Goal: Task Accomplishment & Management: Manage account settings

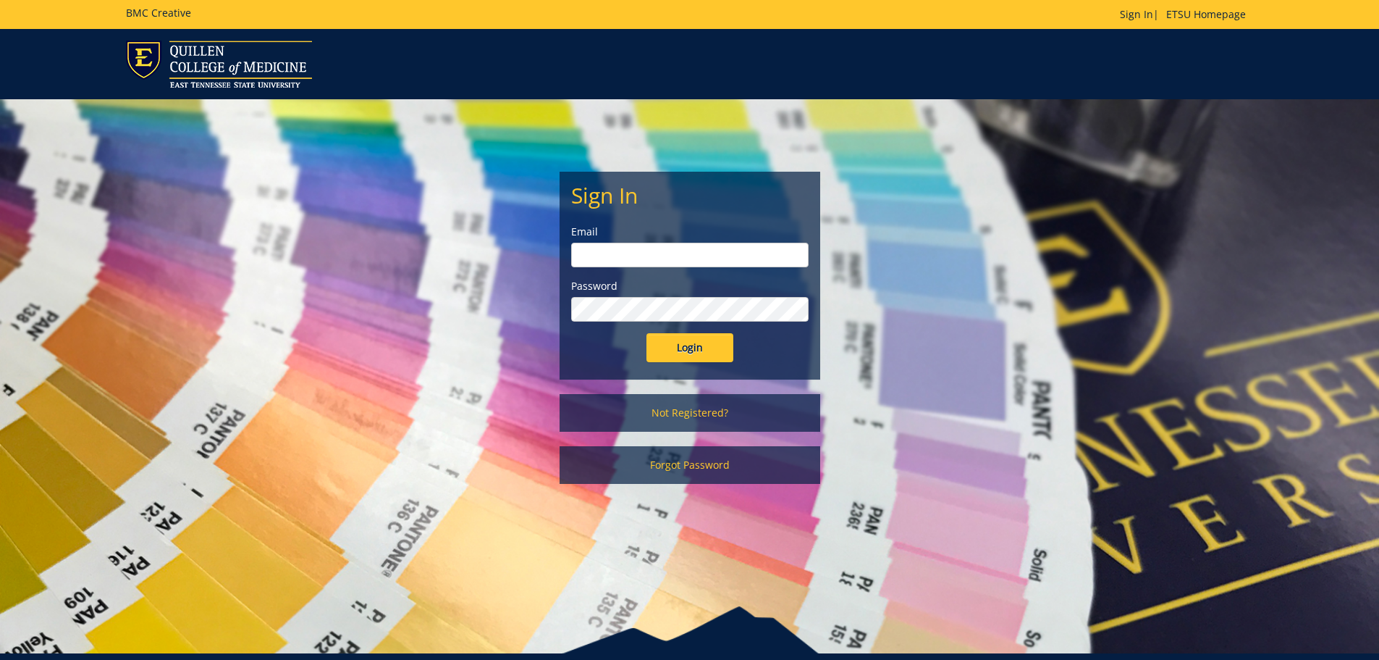
type input "[EMAIL_ADDRESS][DOMAIN_NAME]"
click at [706, 353] on input "Login" at bounding box center [690, 347] width 87 height 29
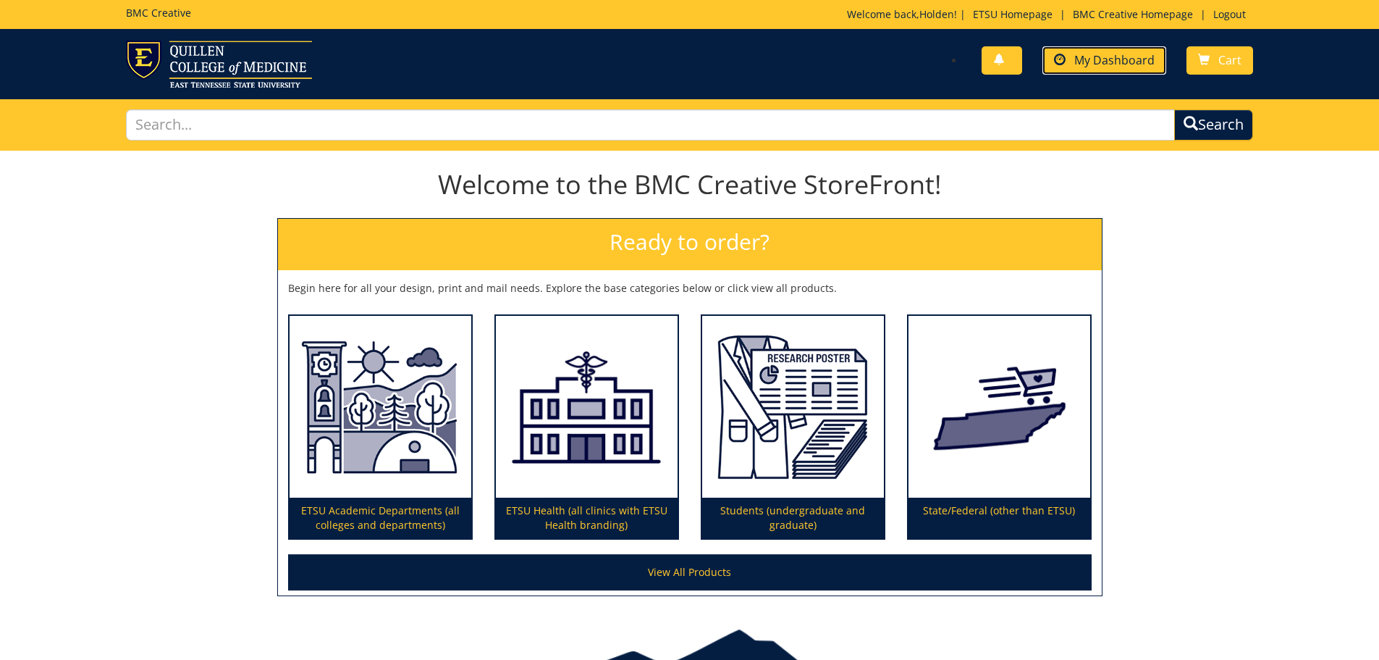
click at [1121, 69] on link "My Dashboard" at bounding box center [1105, 60] width 124 height 28
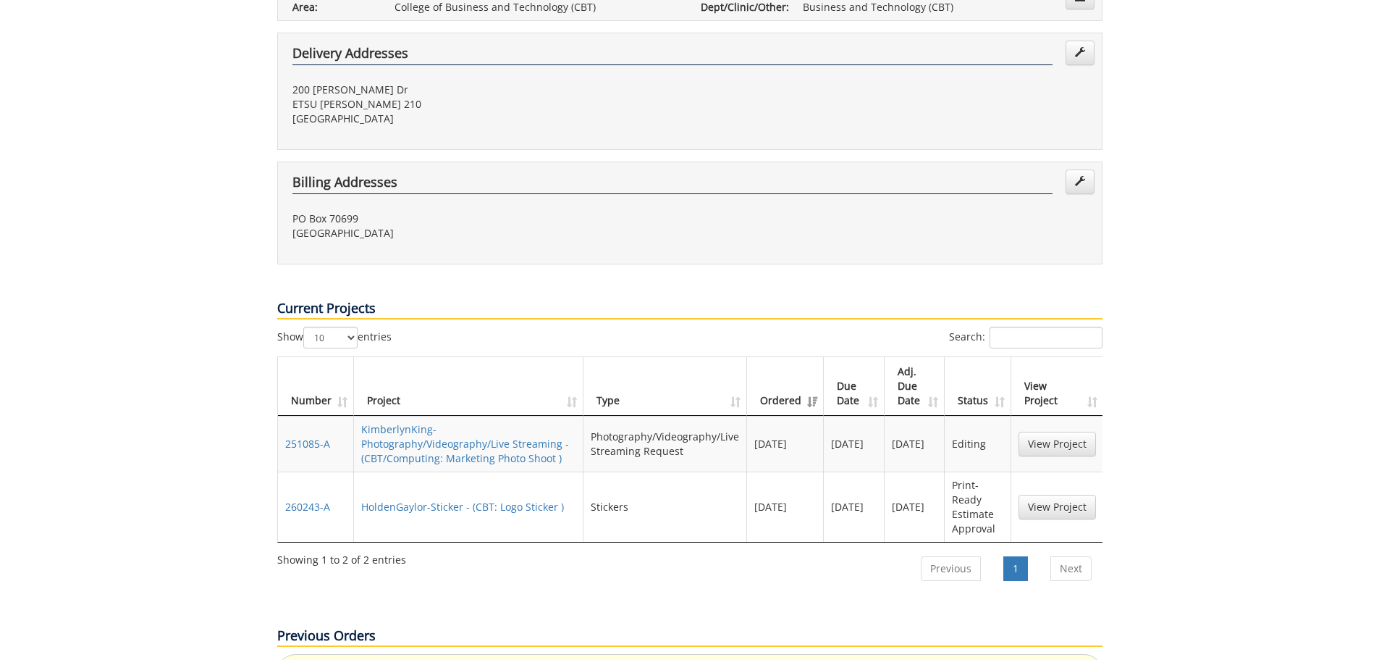
scroll to position [652, 0]
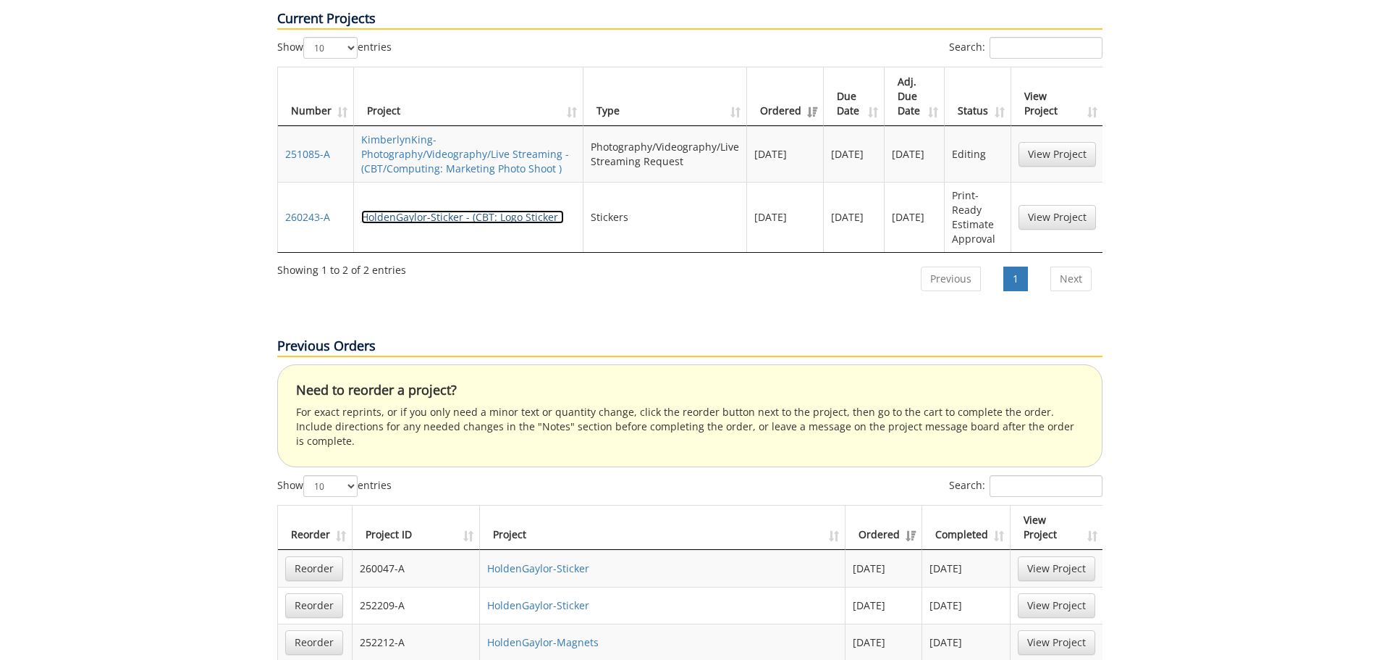
click at [479, 210] on link "HoldenGaylor-Sticker - (CBT: Logo Sticker )" at bounding box center [462, 217] width 203 height 14
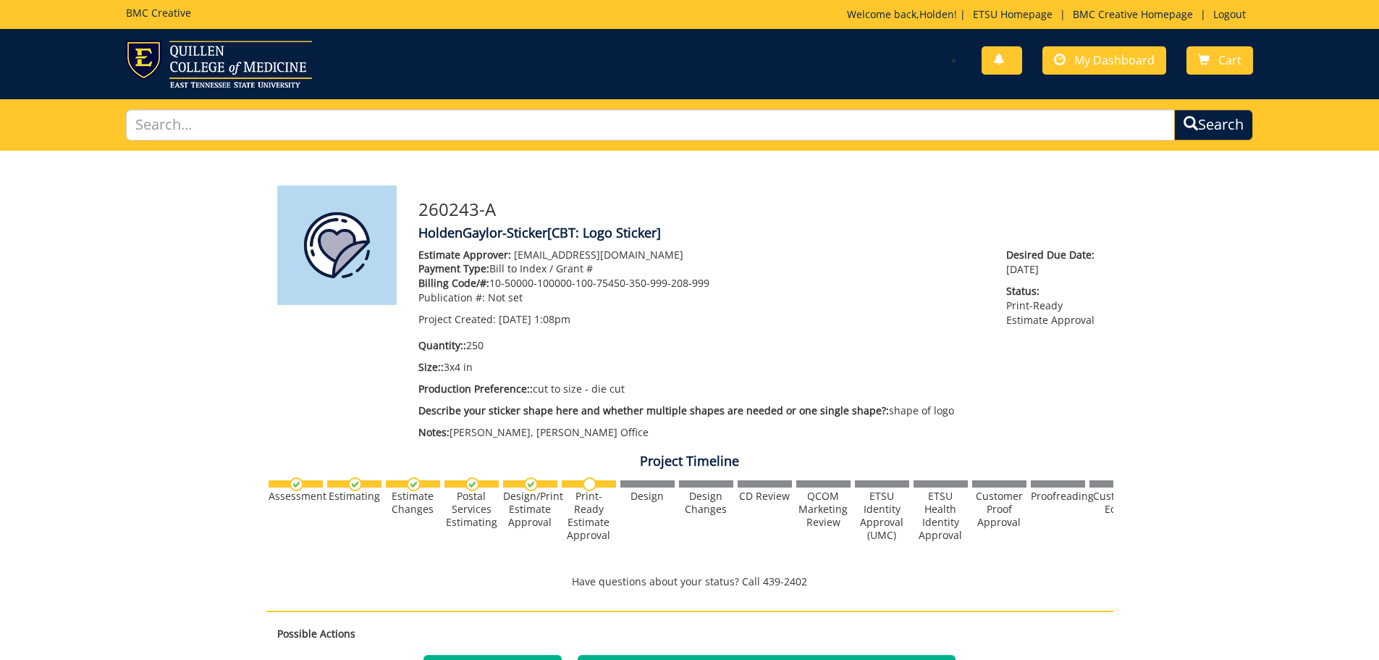
scroll to position [362, 0]
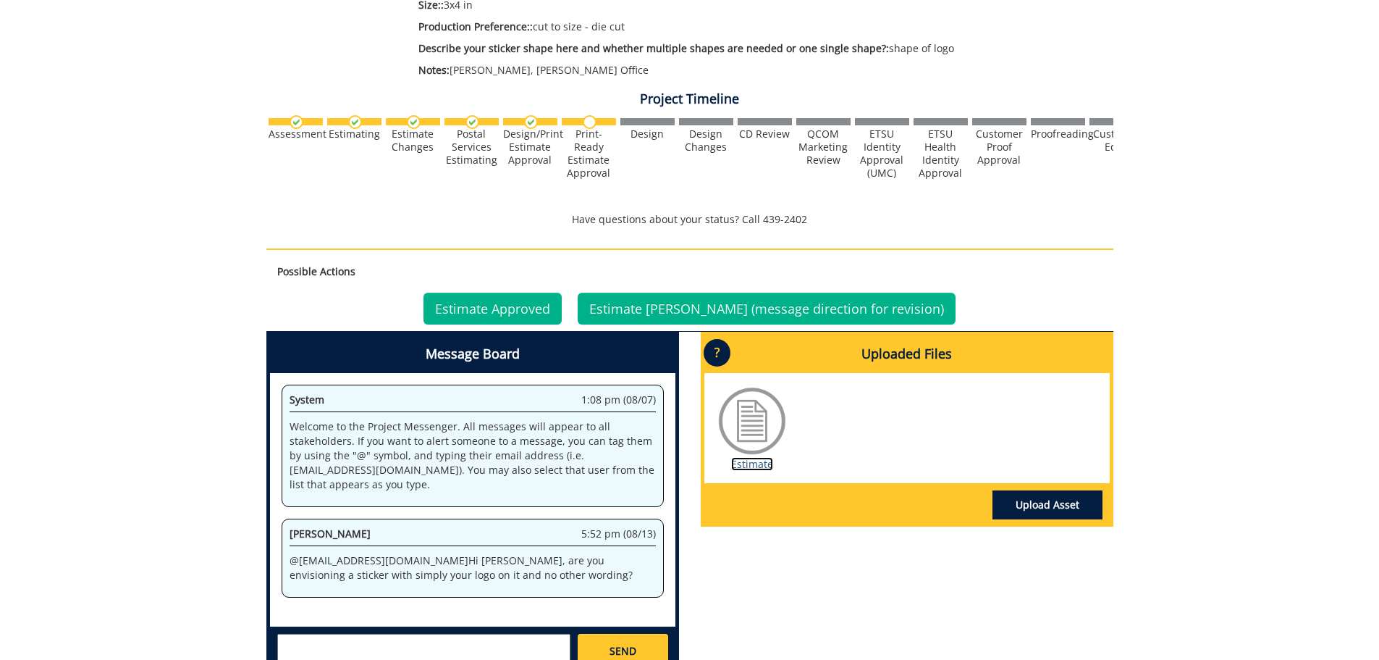
click at [753, 460] on link "Estimate" at bounding box center [752, 464] width 42 height 14
click at [1044, 501] on link "Upload Asset" at bounding box center [1048, 504] width 110 height 29
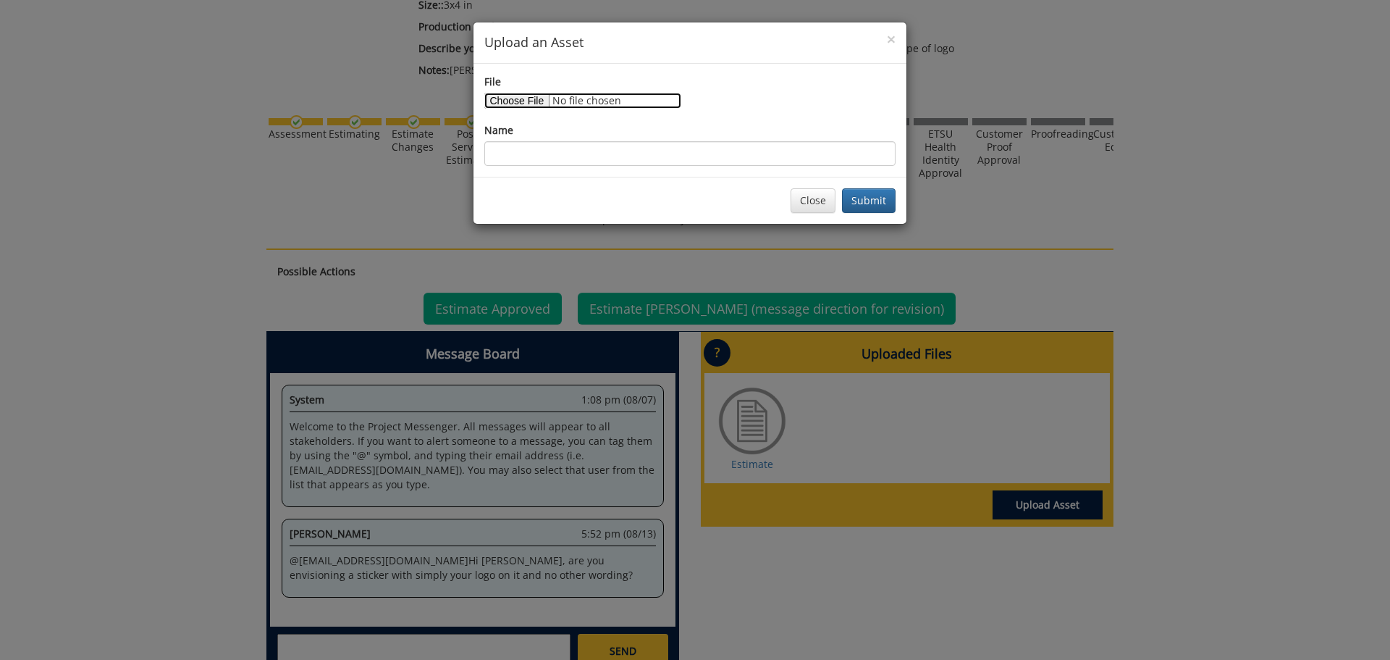
click at [531, 98] on input "File" at bounding box center [582, 101] width 197 height 16
type input "C:\fakepath\Blue Crew Logo.pdf"
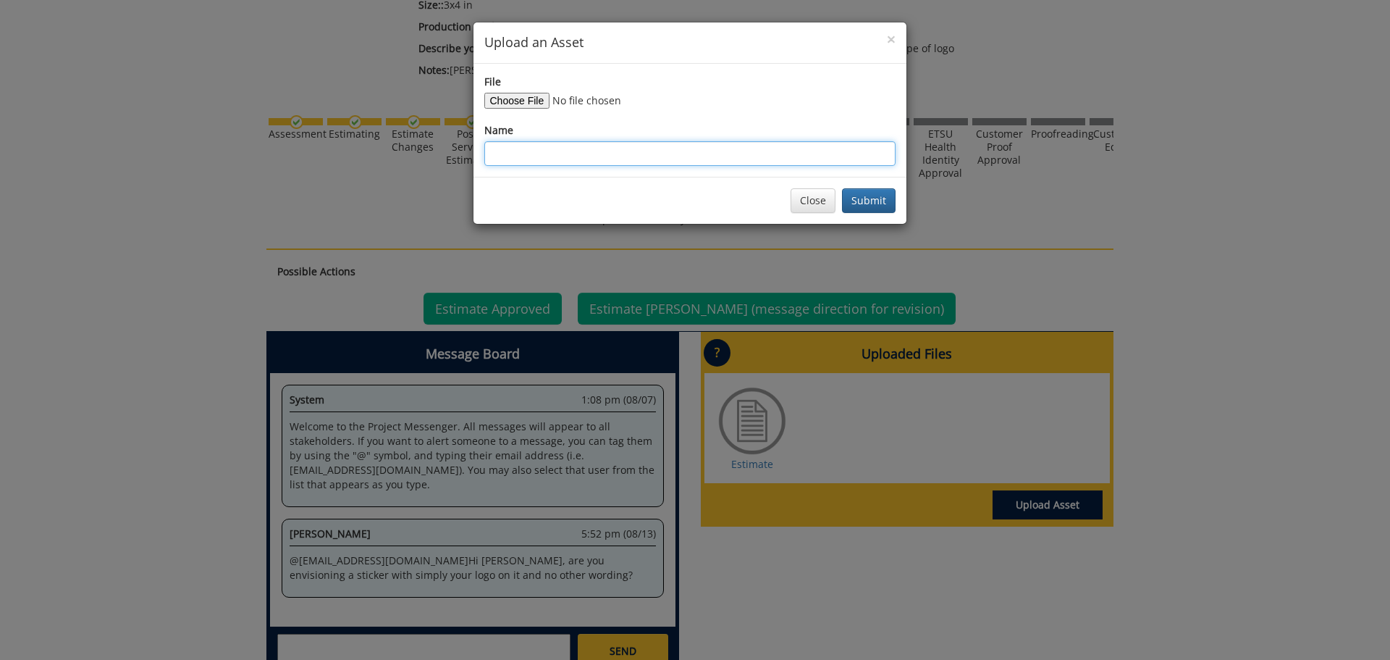
click at [543, 151] on input "Name" at bounding box center [689, 153] width 411 height 25
type input "Blue Crew Logo"
click at [870, 201] on button "Submit" at bounding box center [869, 200] width 54 height 25
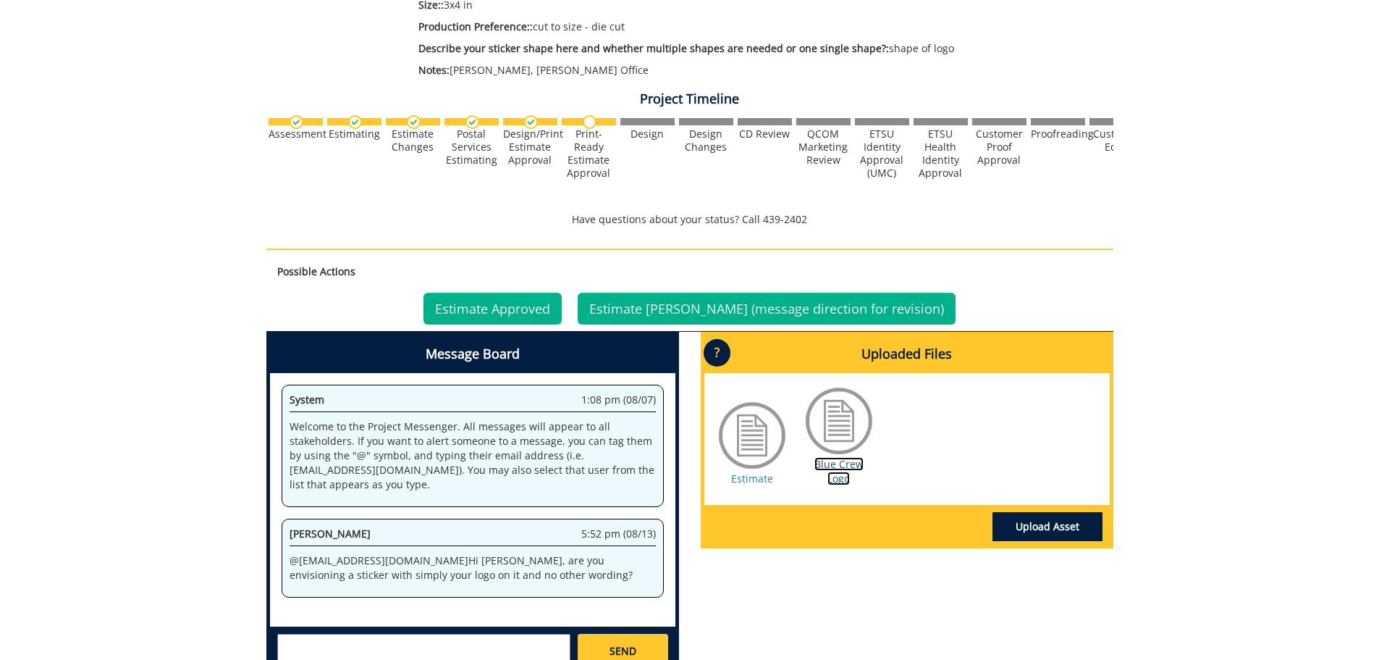
click at [845, 466] on link "Blue Crew Logo" at bounding box center [838, 471] width 49 height 28
click at [835, 473] on link "Blue Crew Logo" at bounding box center [838, 471] width 49 height 28
click at [842, 468] on link "Blue Crew Logo" at bounding box center [838, 471] width 49 height 28
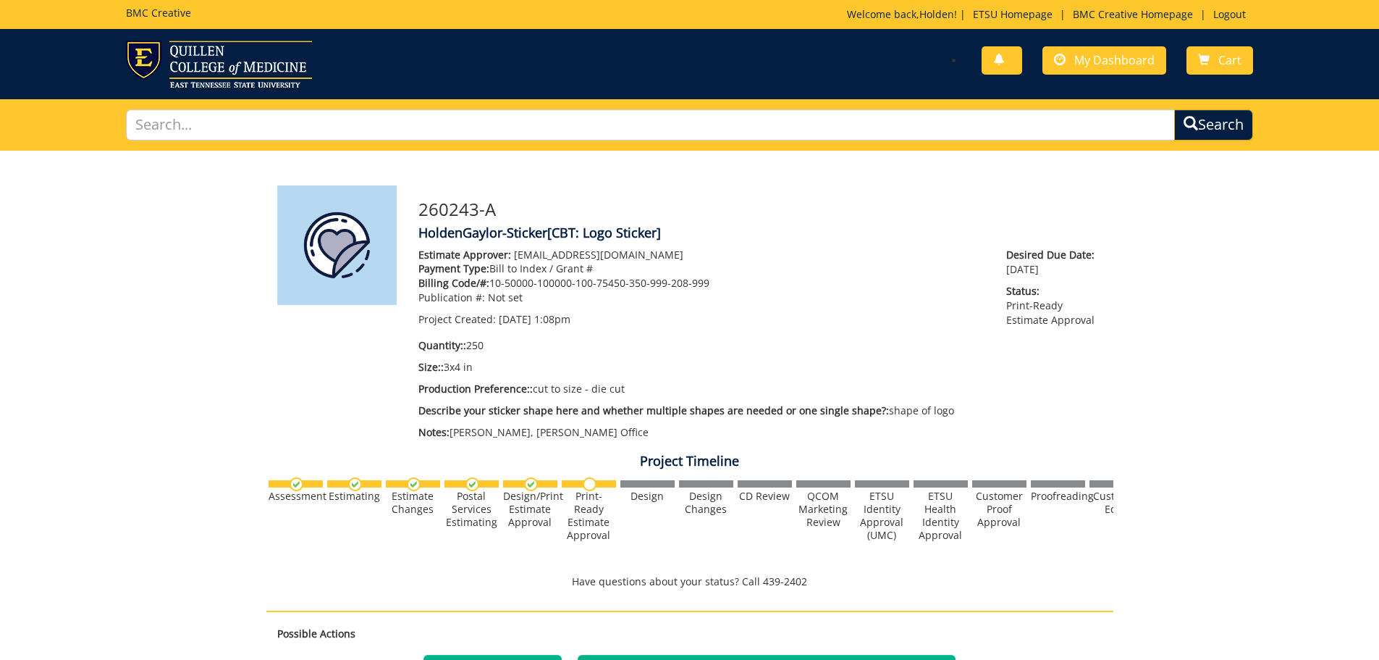
scroll to position [362, 0]
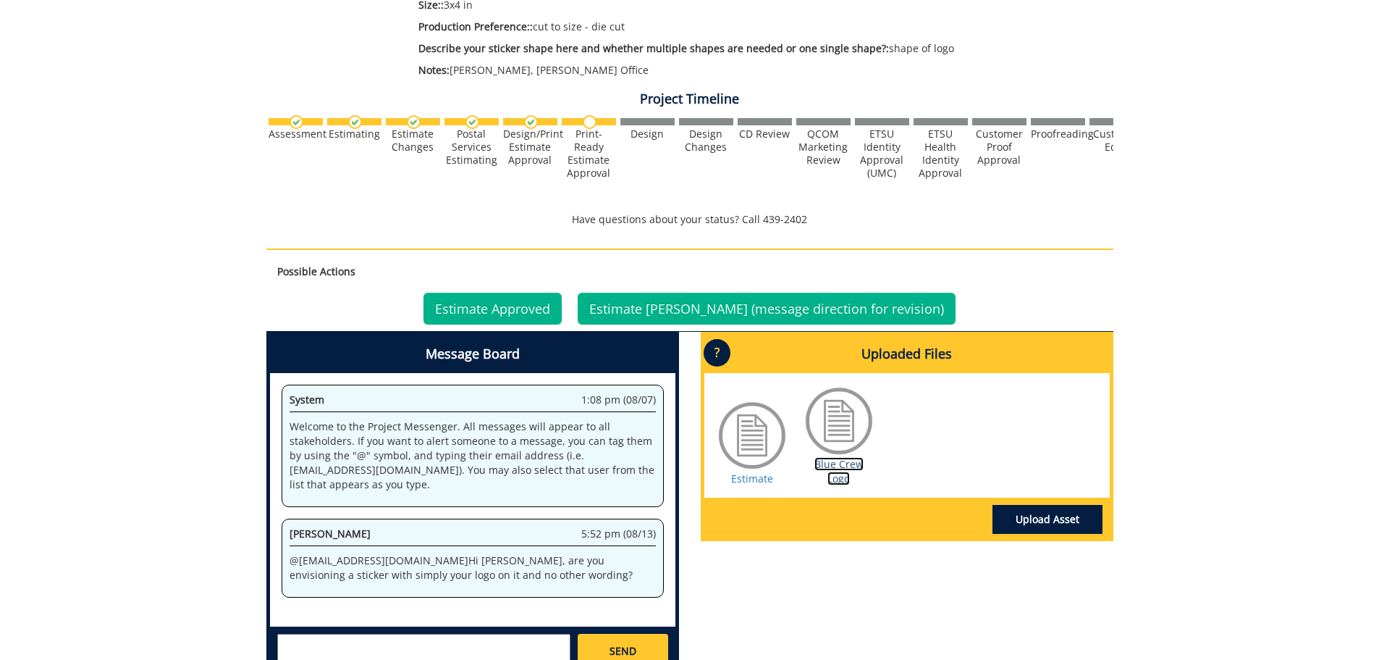
click at [851, 469] on link "Blue Crew Logo" at bounding box center [838, 471] width 49 height 28
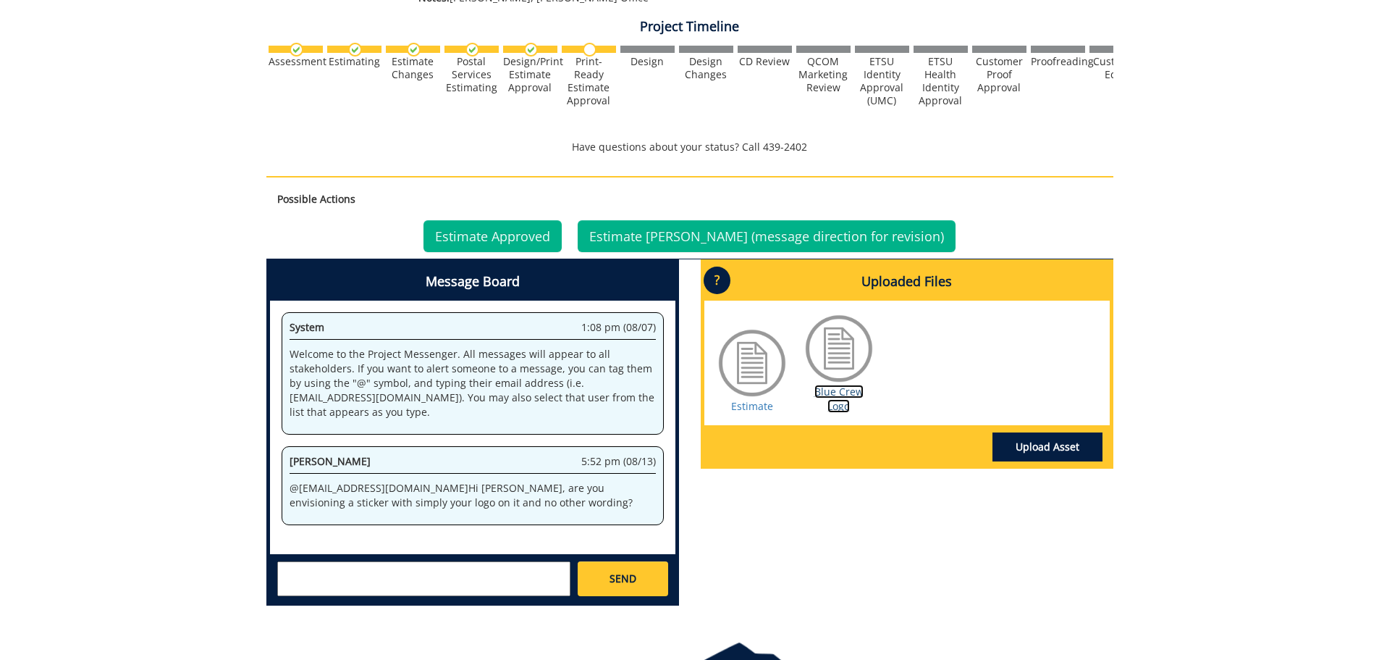
scroll to position [532, 0]
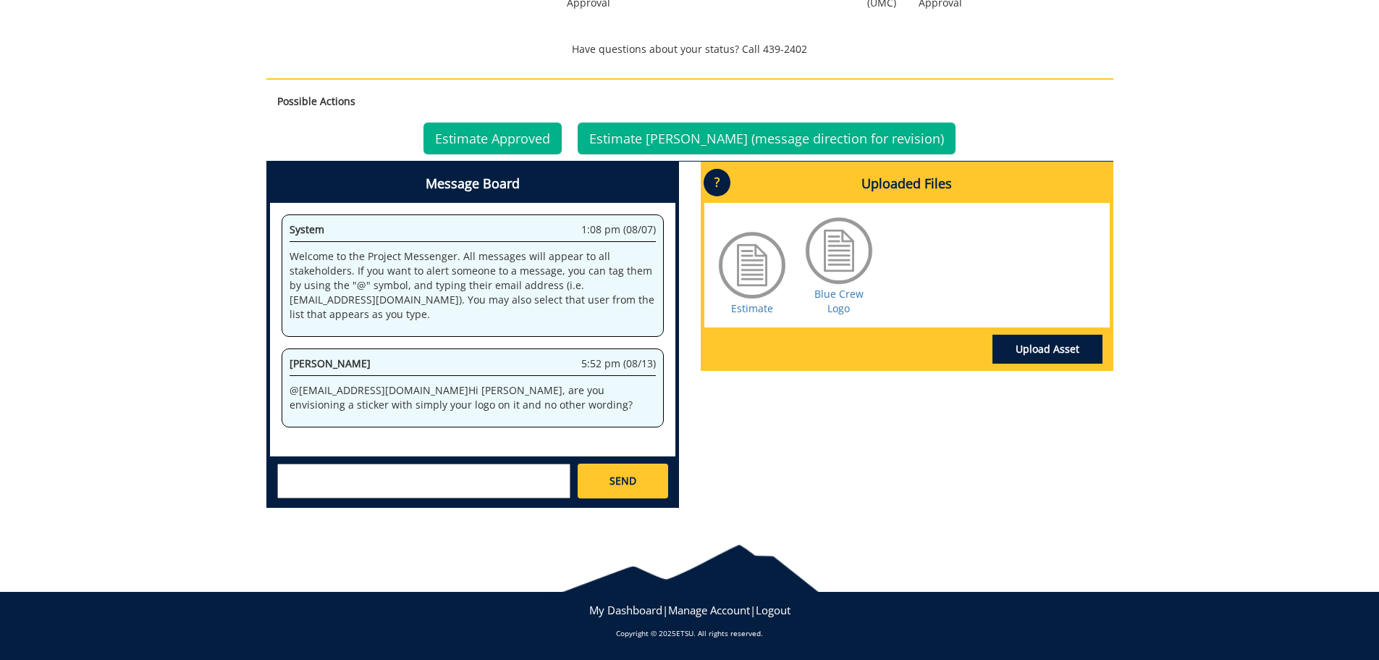
click at [484, 483] on textarea at bounding box center [423, 480] width 293 height 35
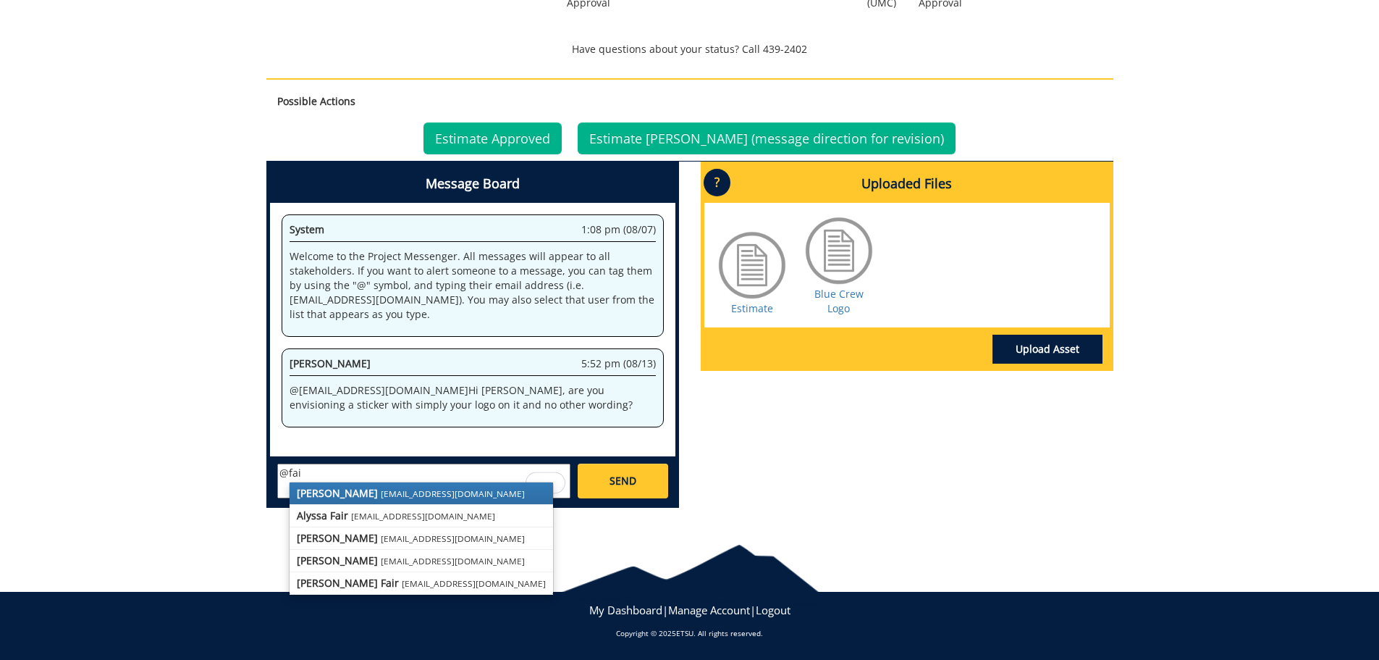
click at [453, 492] on link "[PERSON_NAME] [EMAIL_ADDRESS][DOMAIN_NAME]" at bounding box center [422, 493] width 264 height 22
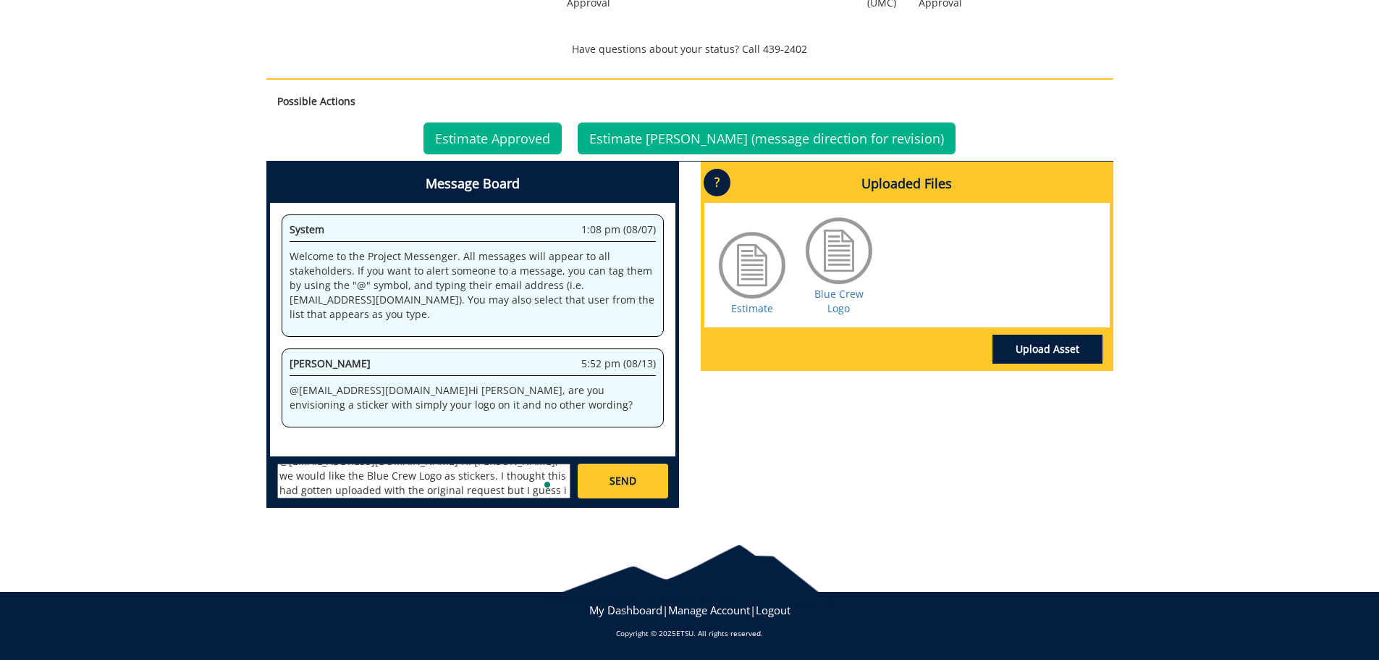
scroll to position [26, 0]
type textarea "@[EMAIL_ADDRESS][DOMAIN_NAME] Hi [PERSON_NAME], we would like the Blue Crew Log…"
click at [650, 489] on link "SEND" at bounding box center [623, 480] width 90 height 35
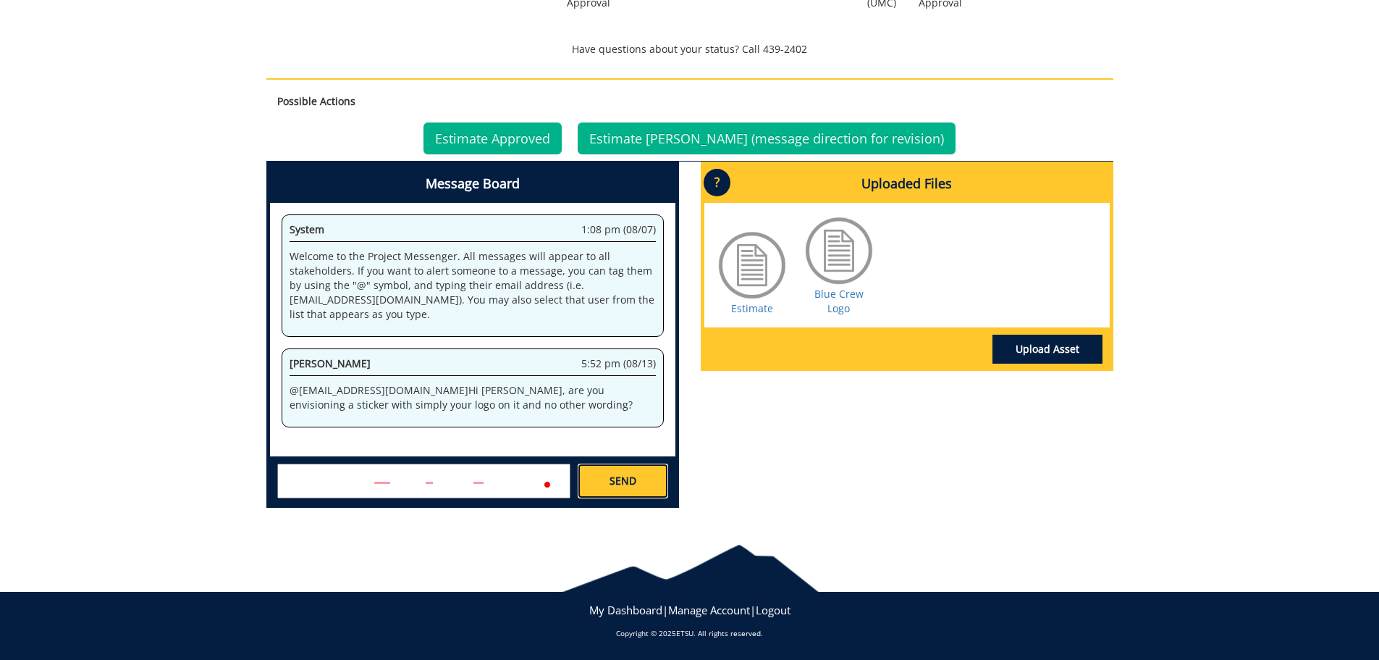
scroll to position [0, 0]
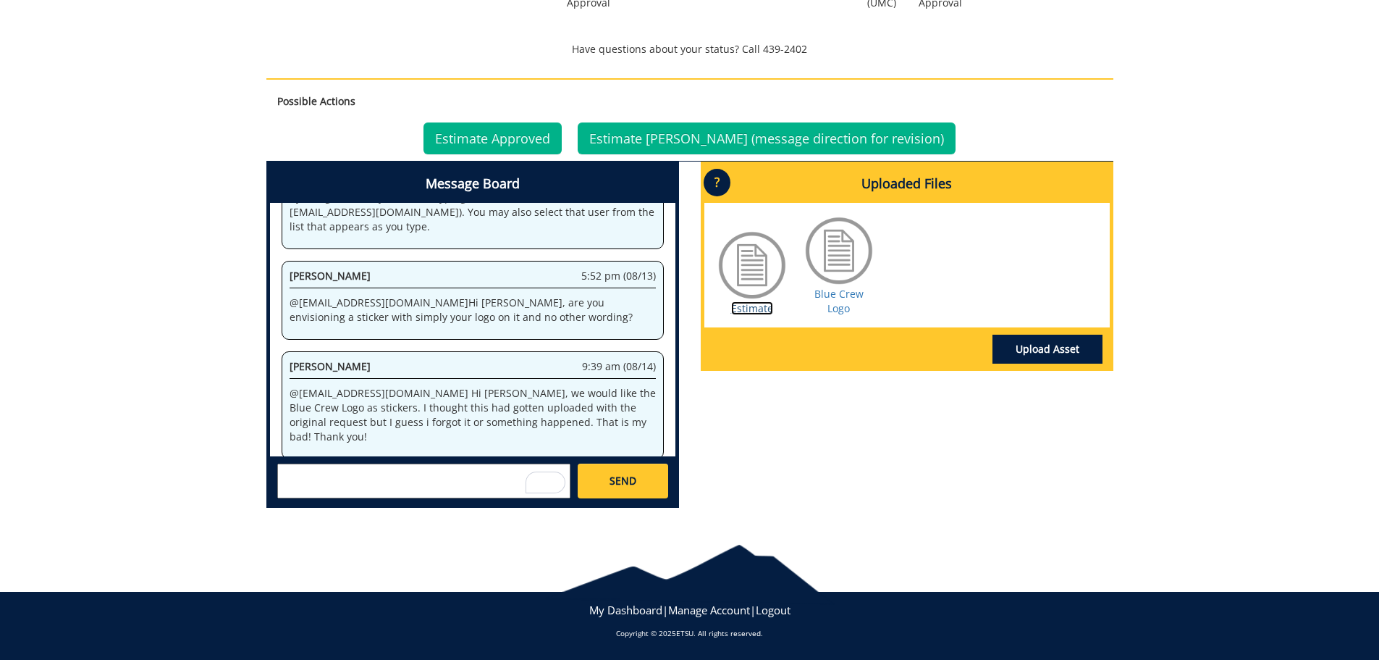
click at [755, 308] on link "Estimate" at bounding box center [752, 308] width 42 height 14
